Goal: Information Seeking & Learning: Learn about a topic

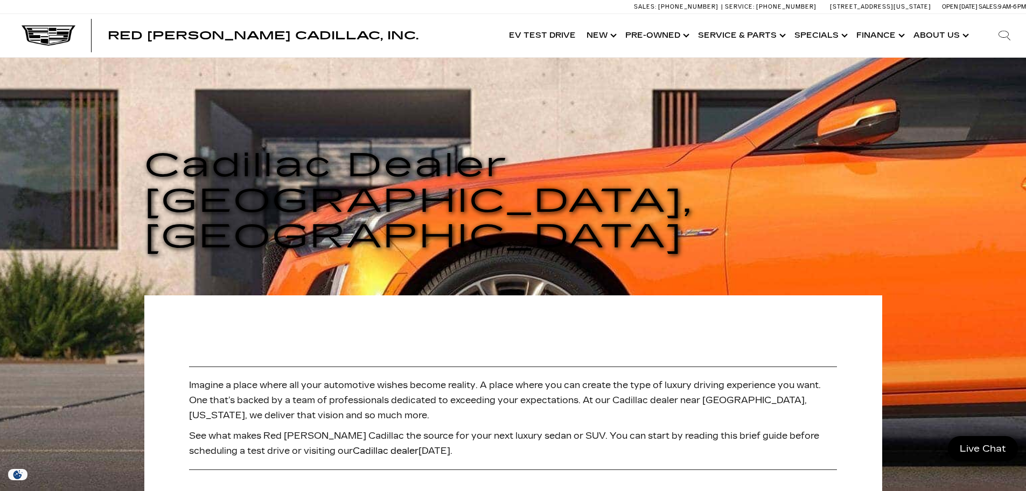
scroll to position [269, 0]
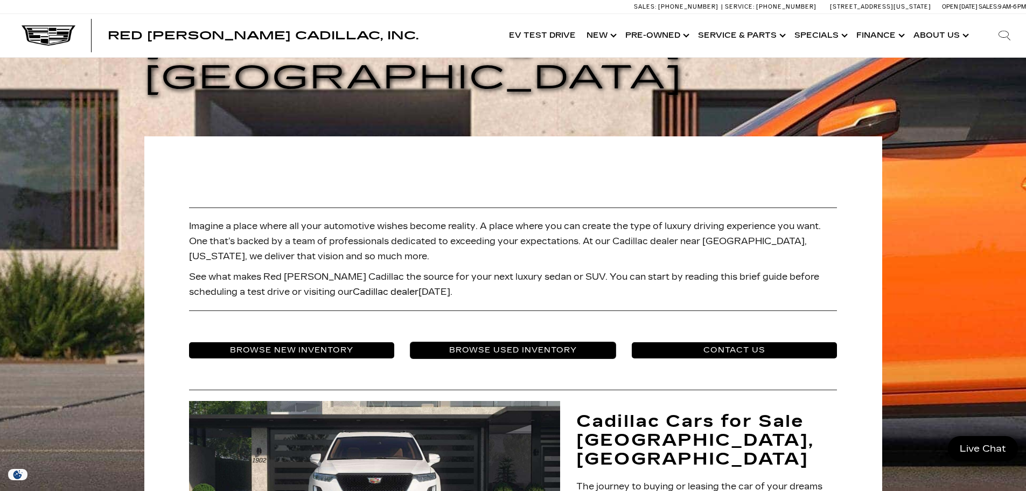
click at [499, 342] on link "Browse Used Inventory" at bounding box center [512, 350] width 205 height 16
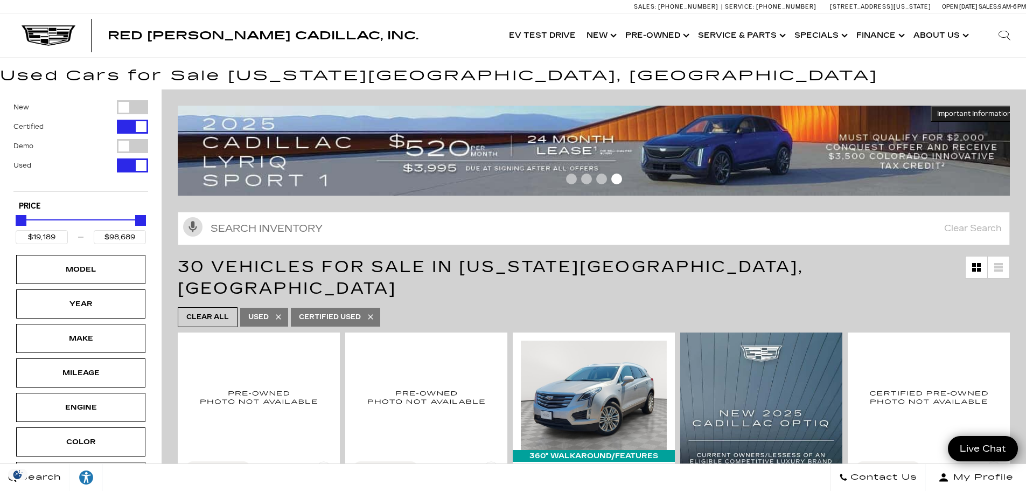
click at [927, 155] on img at bounding box center [598, 151] width 840 height 90
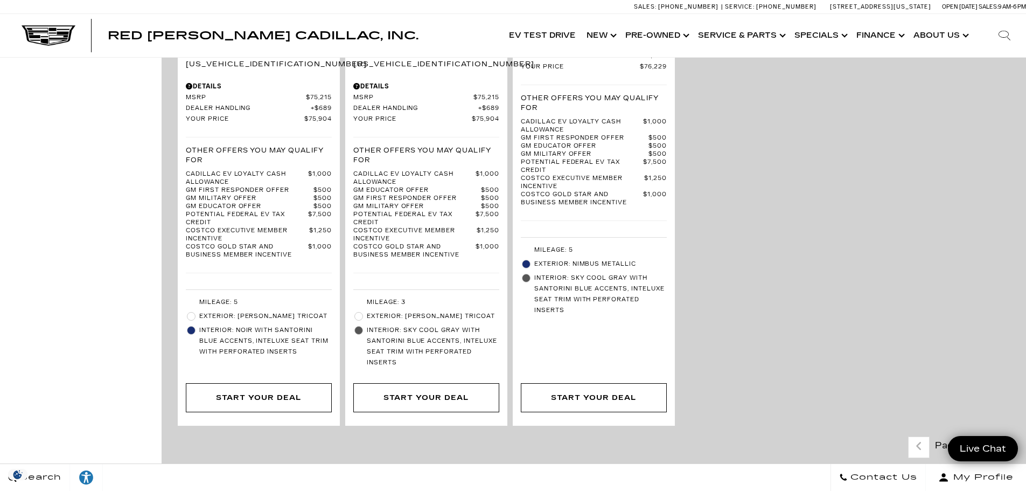
scroll to position [2747, 0]
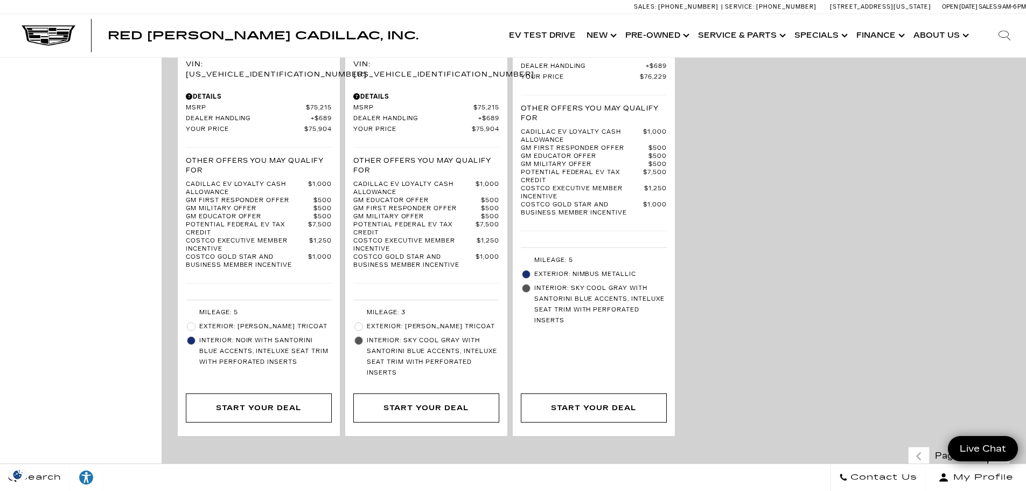
click at [1003, 448] on icon "next page" at bounding box center [999, 456] width 7 height 17
